Goal: Find specific page/section: Find specific page/section

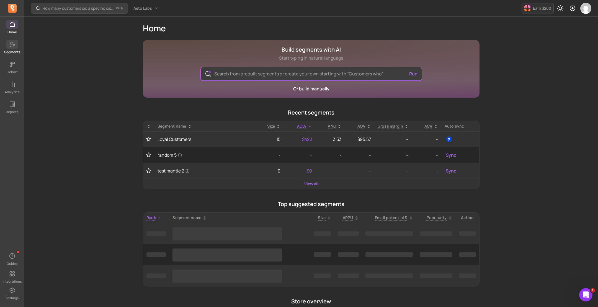
click at [10, 48] on span at bounding box center [12, 44] width 12 height 9
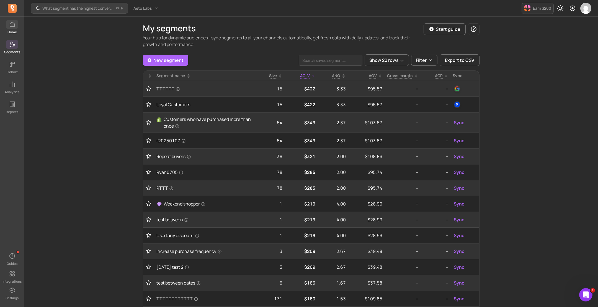
click at [9, 28] on span at bounding box center [12, 24] width 12 height 9
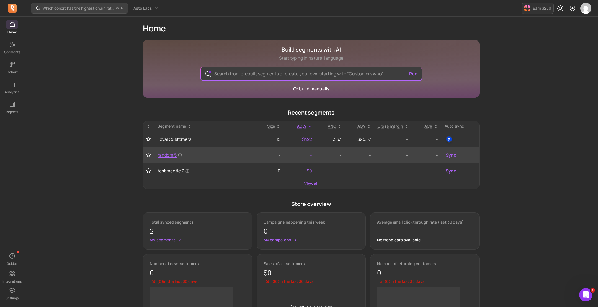
click at [173, 152] on span "random 5" at bounding box center [170, 155] width 25 height 7
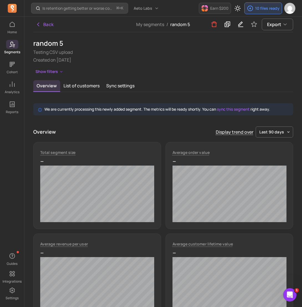
click at [198, 64] on div "random 5 Testing CSV upload Created on 2025-10-08 Show filters" at bounding box center [163, 57] width 260 height 37
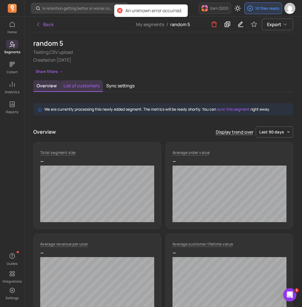
click at [76, 89] on button "List of customers" at bounding box center [81, 86] width 43 height 12
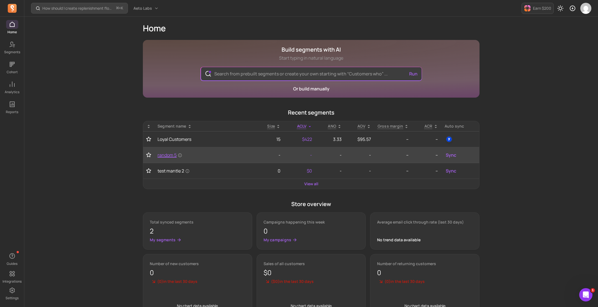
click at [176, 156] on span "random 5" at bounding box center [170, 155] width 25 height 7
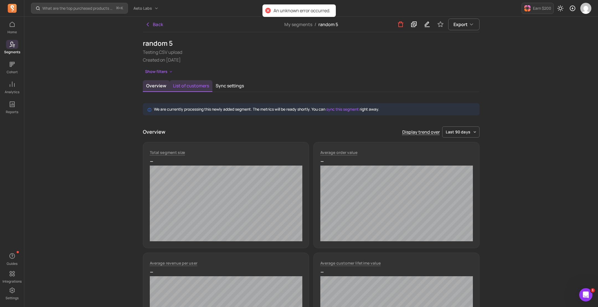
click at [198, 89] on button "List of customers" at bounding box center [191, 86] width 43 height 12
